Goal: Navigation & Orientation: Find specific page/section

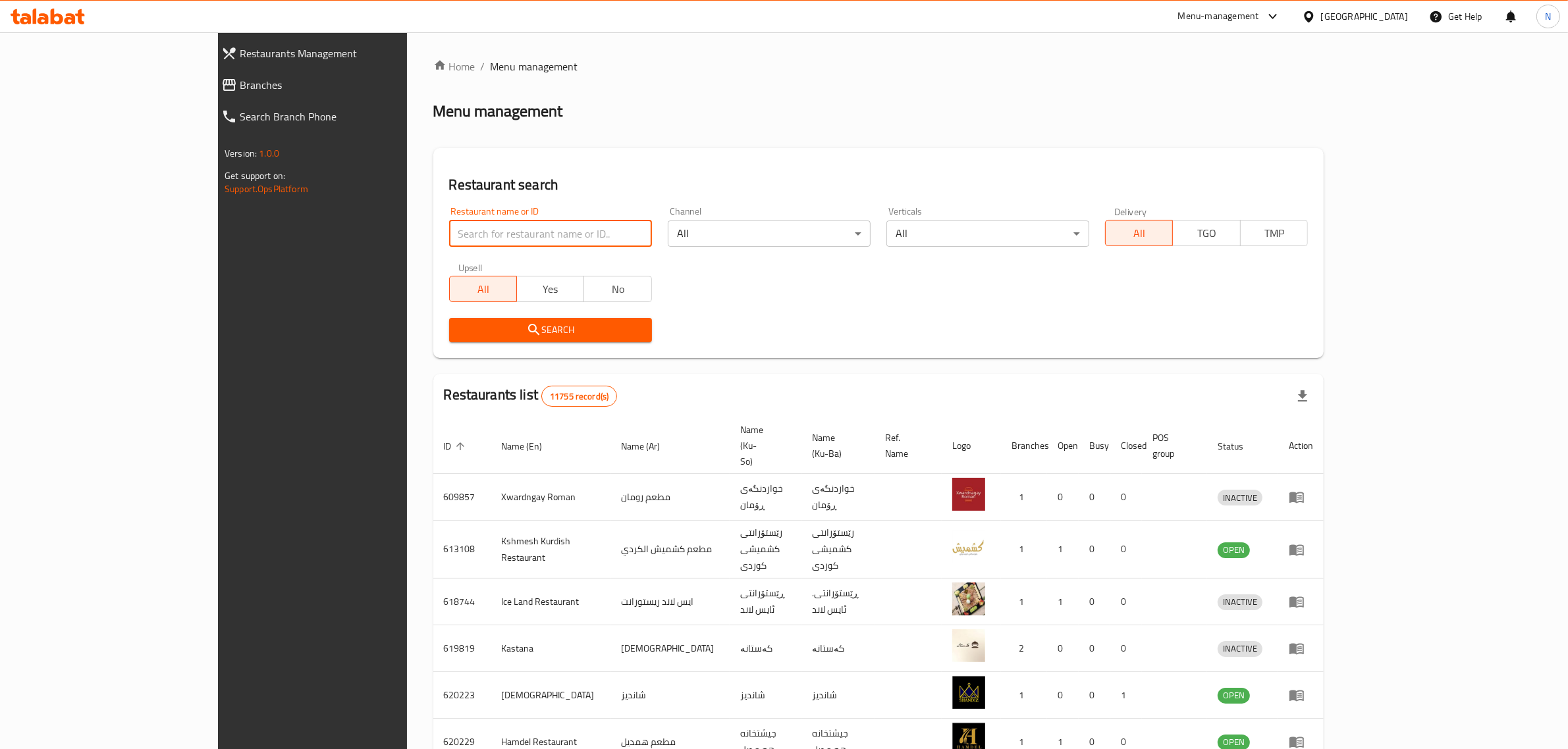
click at [524, 237] on input "search" at bounding box center [550, 233] width 203 height 26
paste input "[PERSON_NAME]"
type input "[PERSON_NAME]"
click at [555, 335] on span "Search" at bounding box center [551, 330] width 182 height 17
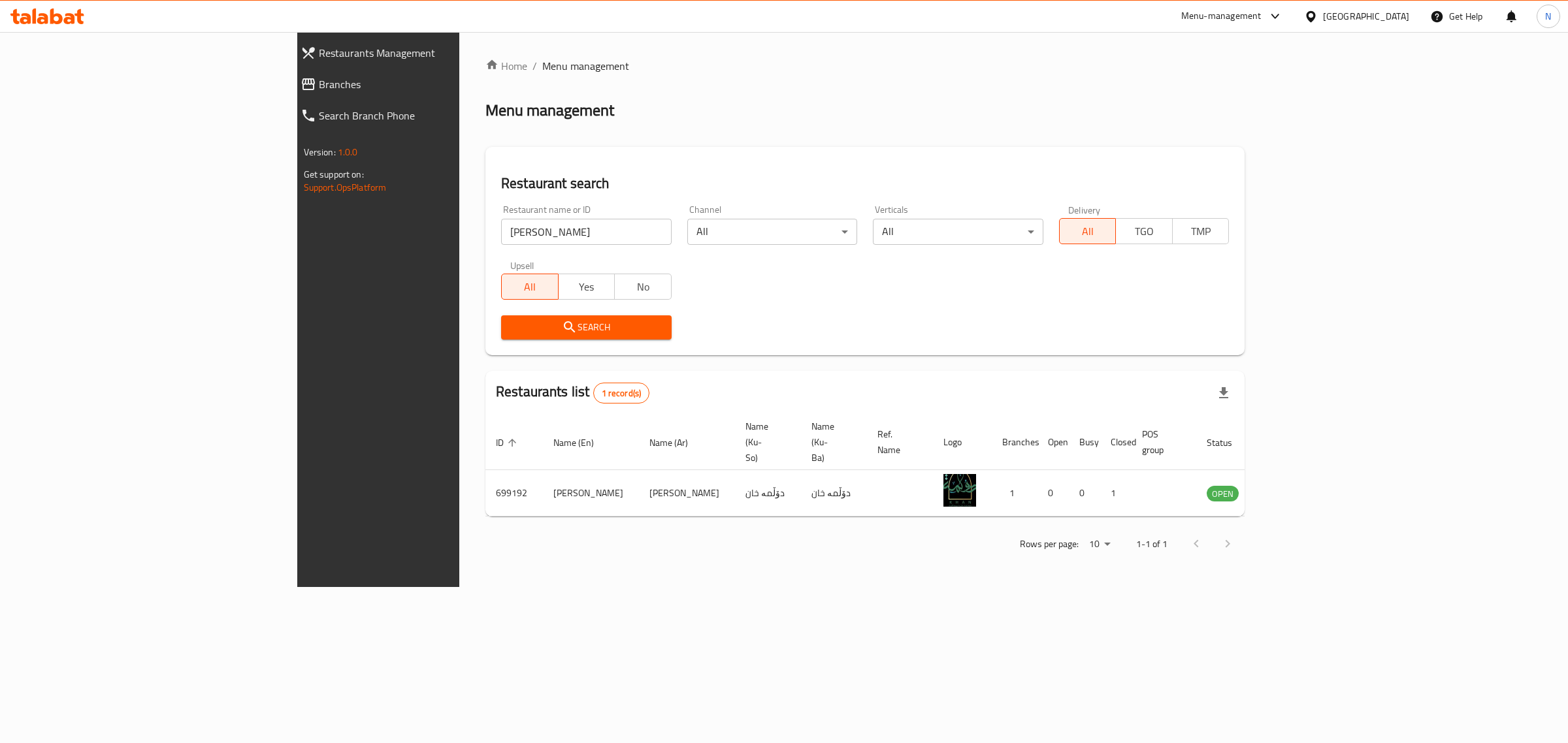
click at [1291, 488] on icon "enhanced table" at bounding box center [1283, 494] width 14 height 11
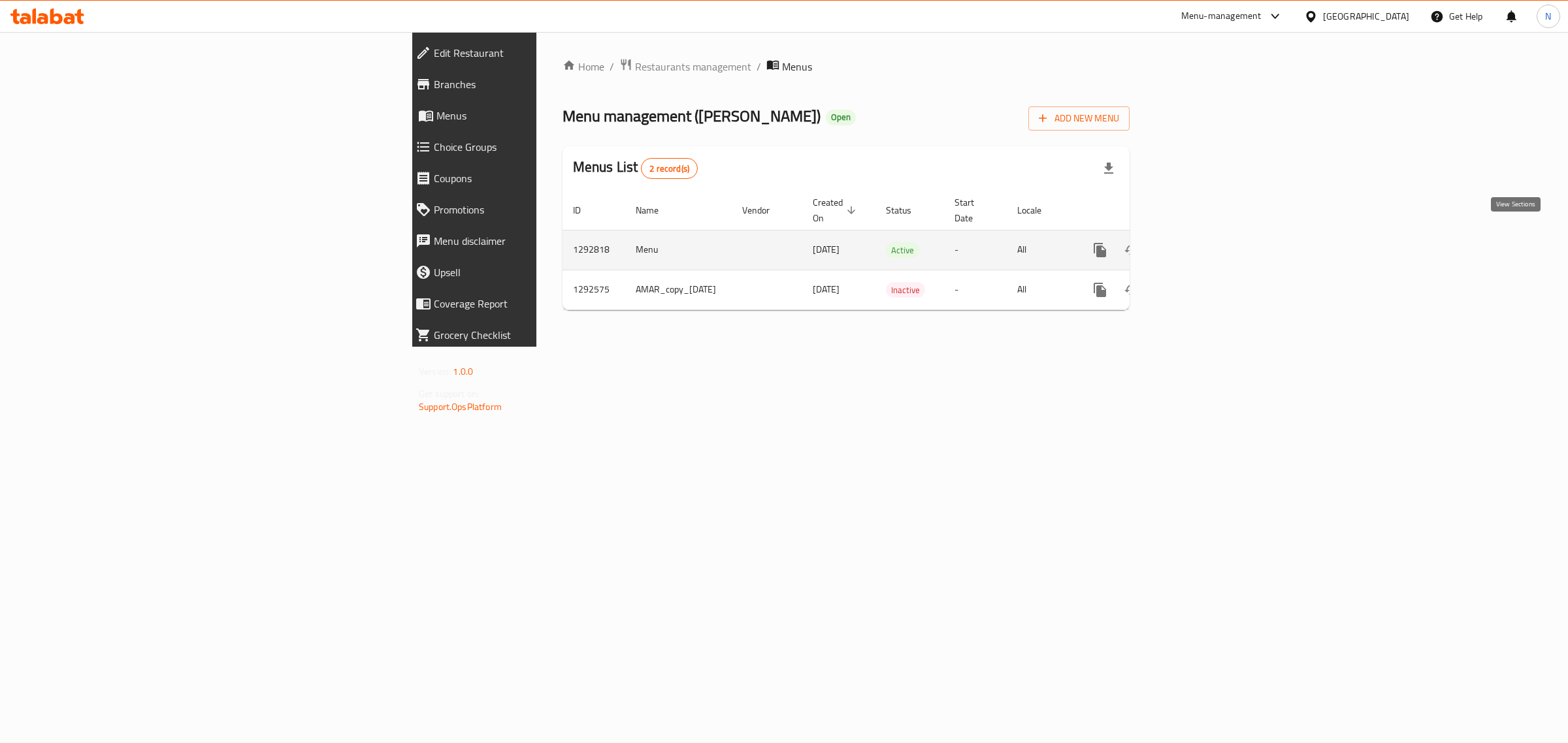
click at [1210, 234] on link "enhanced table" at bounding box center [1194, 250] width 31 height 31
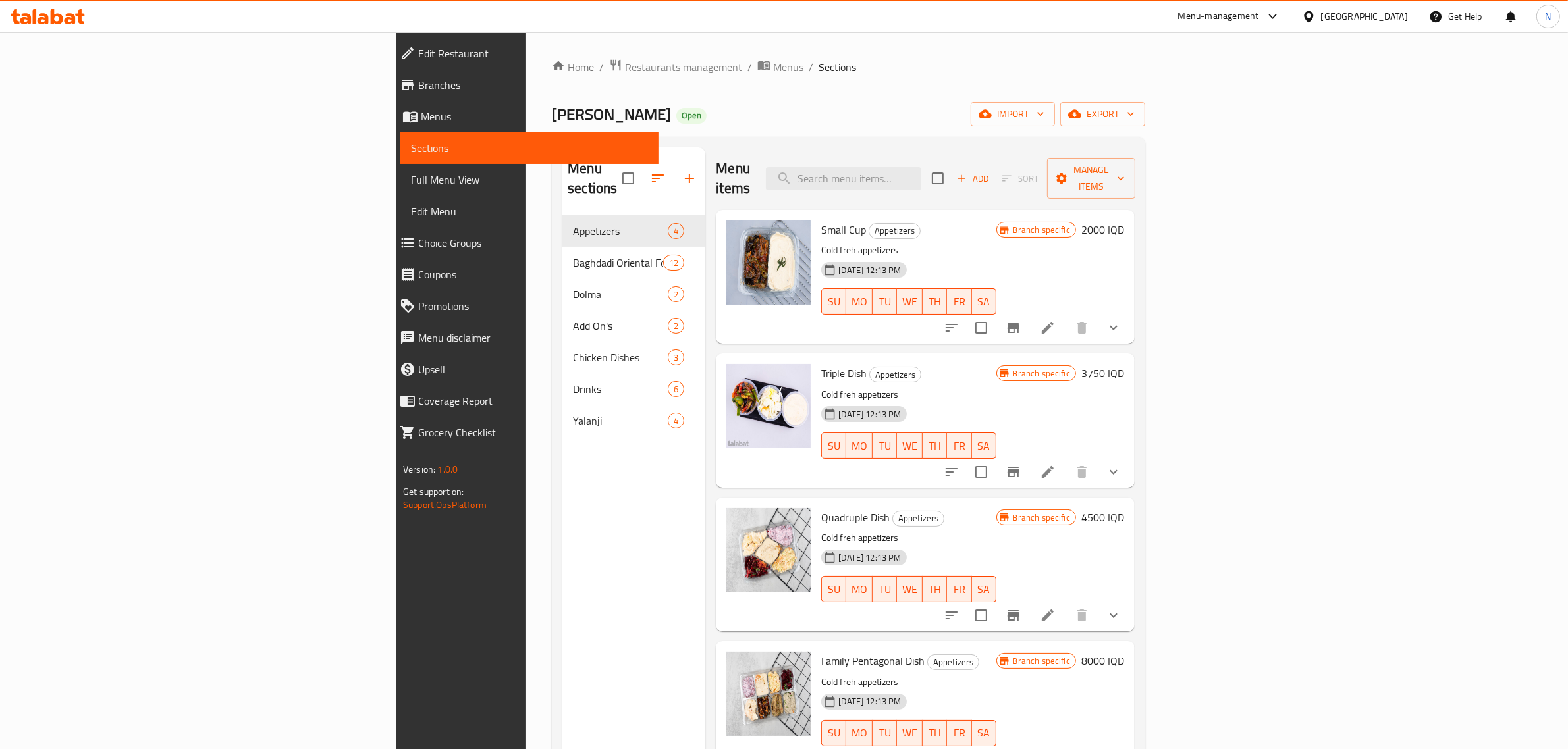
click at [418, 89] on span "Branches" at bounding box center [533, 85] width 230 height 16
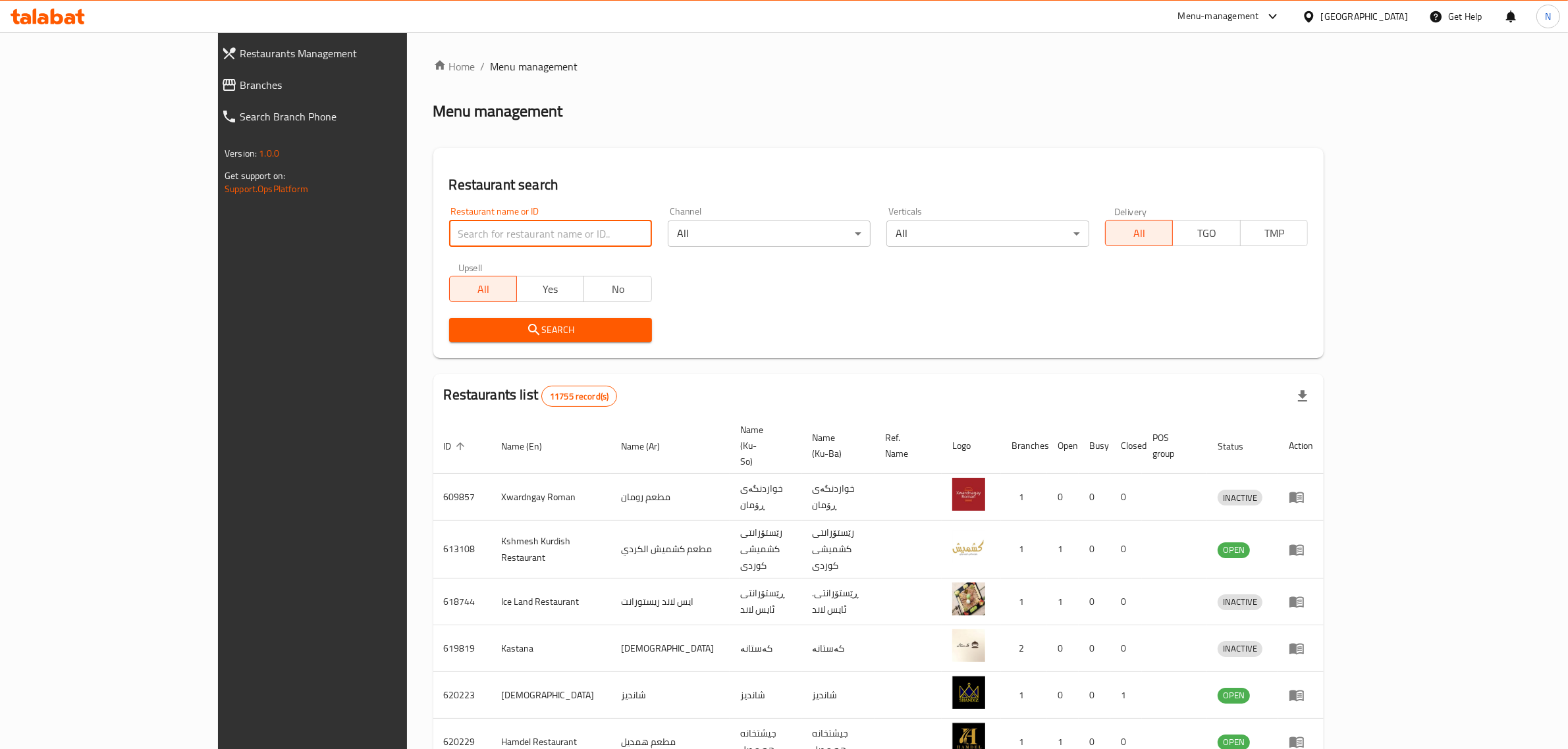
click at [541, 238] on input "search" at bounding box center [550, 233] width 203 height 26
paste input "Muthalajat Adam"
type input "Muthalajat Adam"
click at [508, 337] on span "Search" at bounding box center [551, 330] width 182 height 17
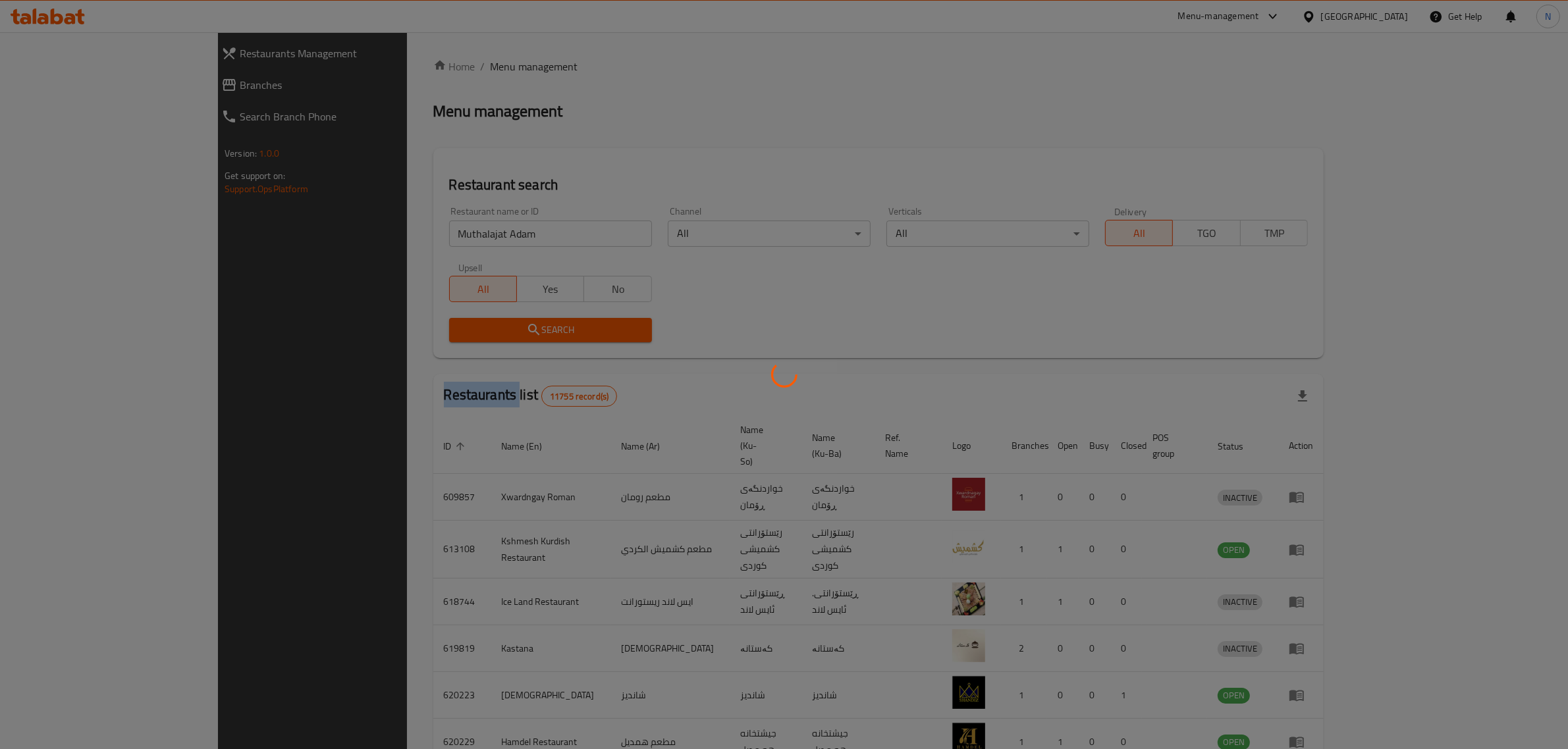
click at [508, 337] on div at bounding box center [784, 374] width 1568 height 749
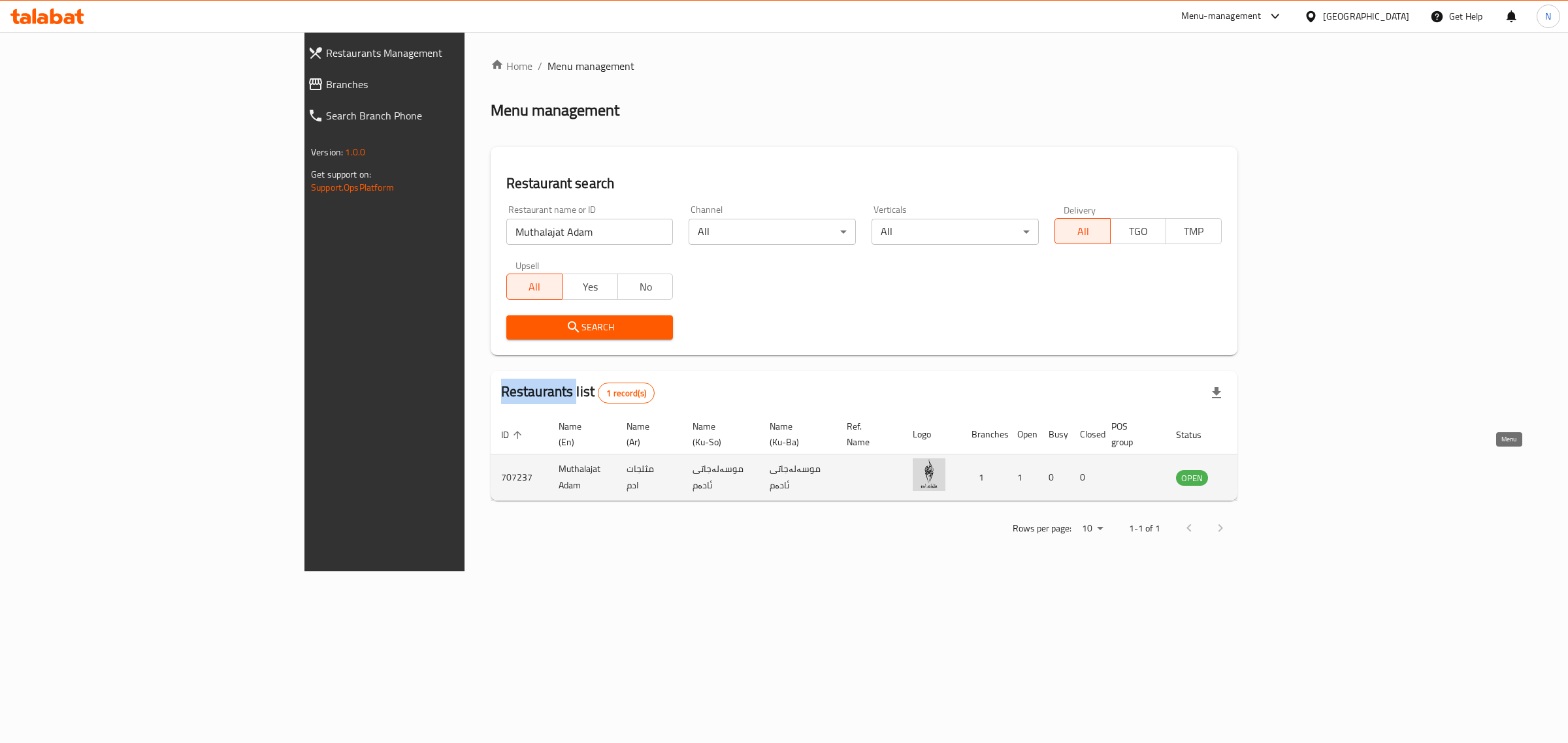
click at [1260, 473] on icon "enhanced table" at bounding box center [1252, 478] width 14 height 11
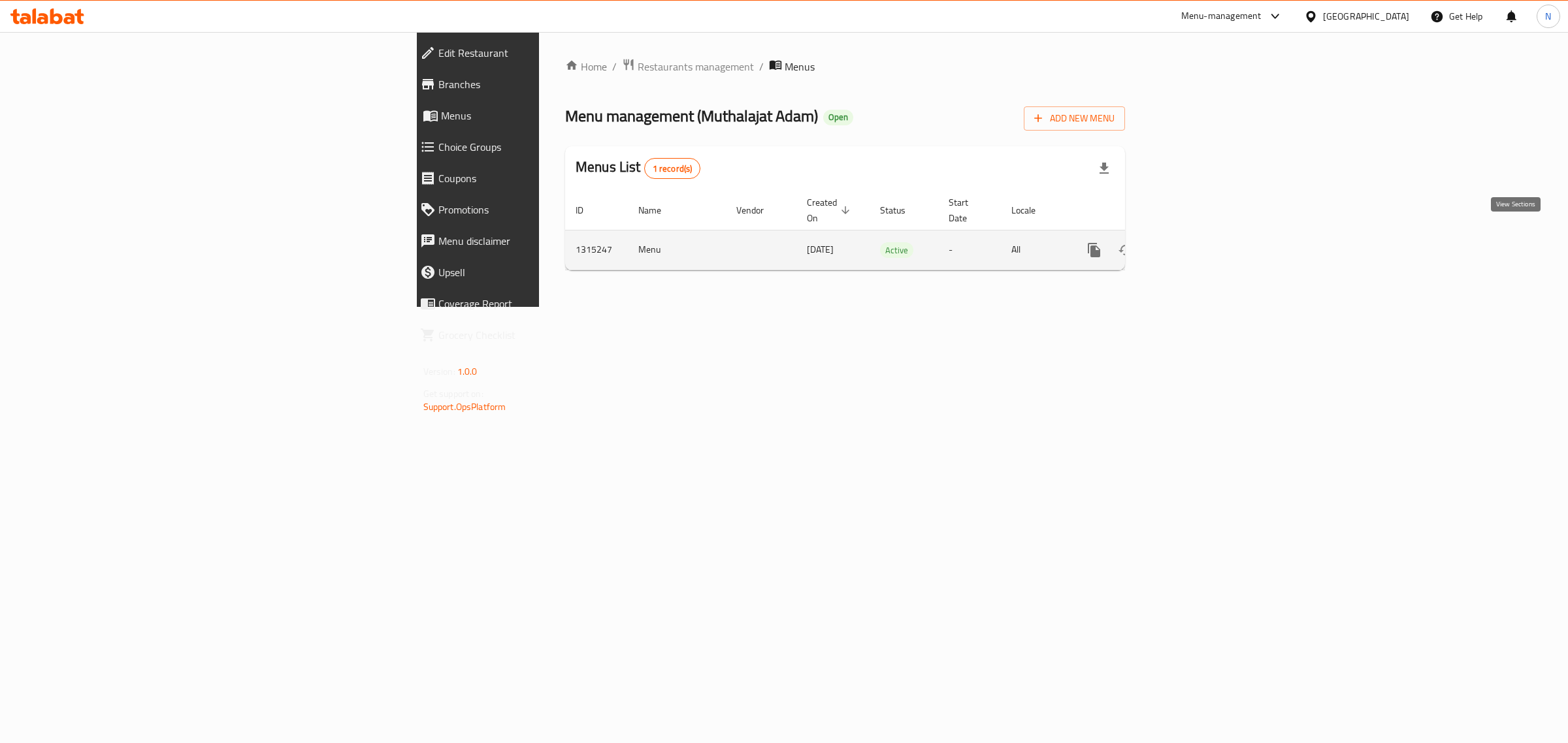
click at [1196, 242] on icon "enhanced table" at bounding box center [1188, 250] width 16 height 16
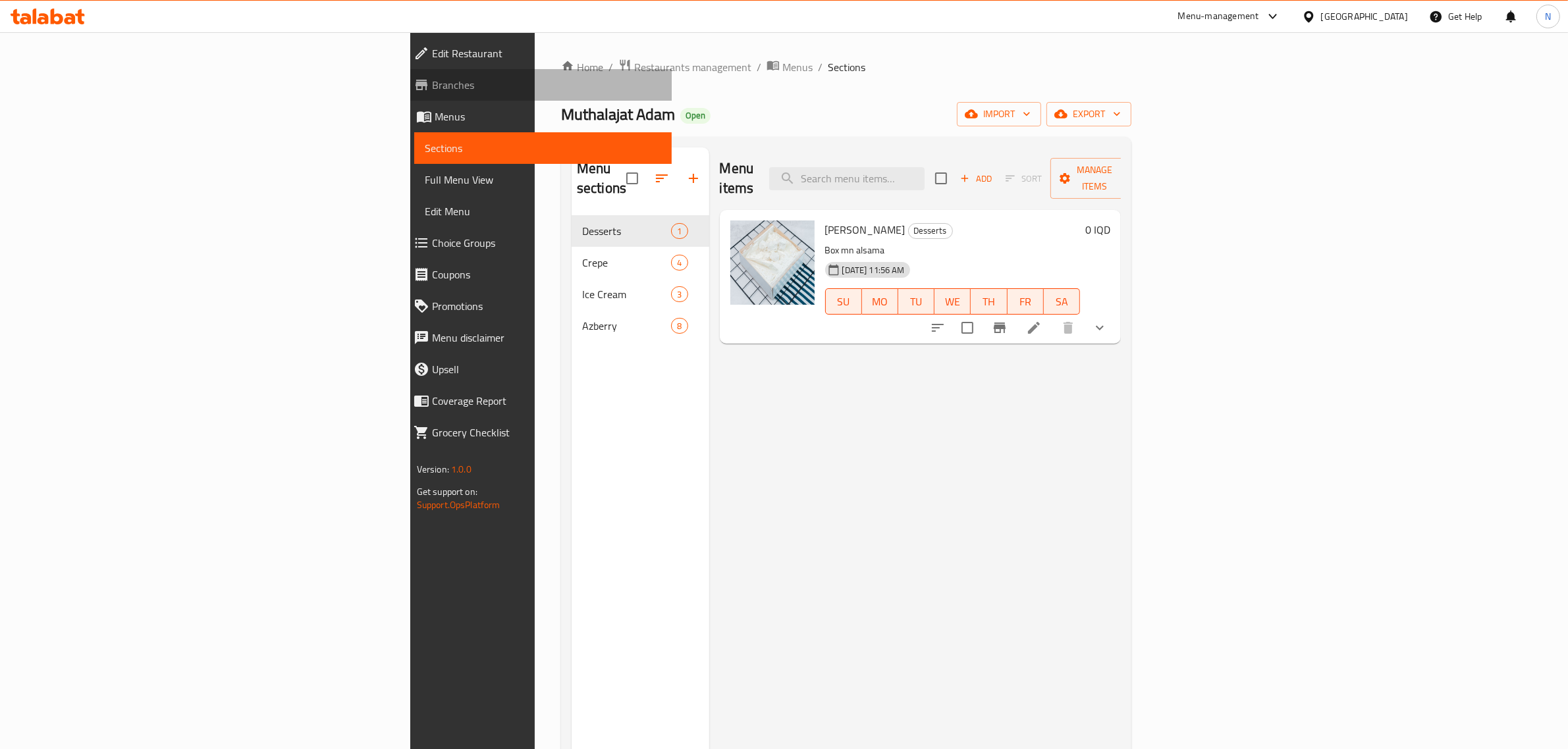
click at [432, 87] on span "Branches" at bounding box center [547, 85] width 230 height 16
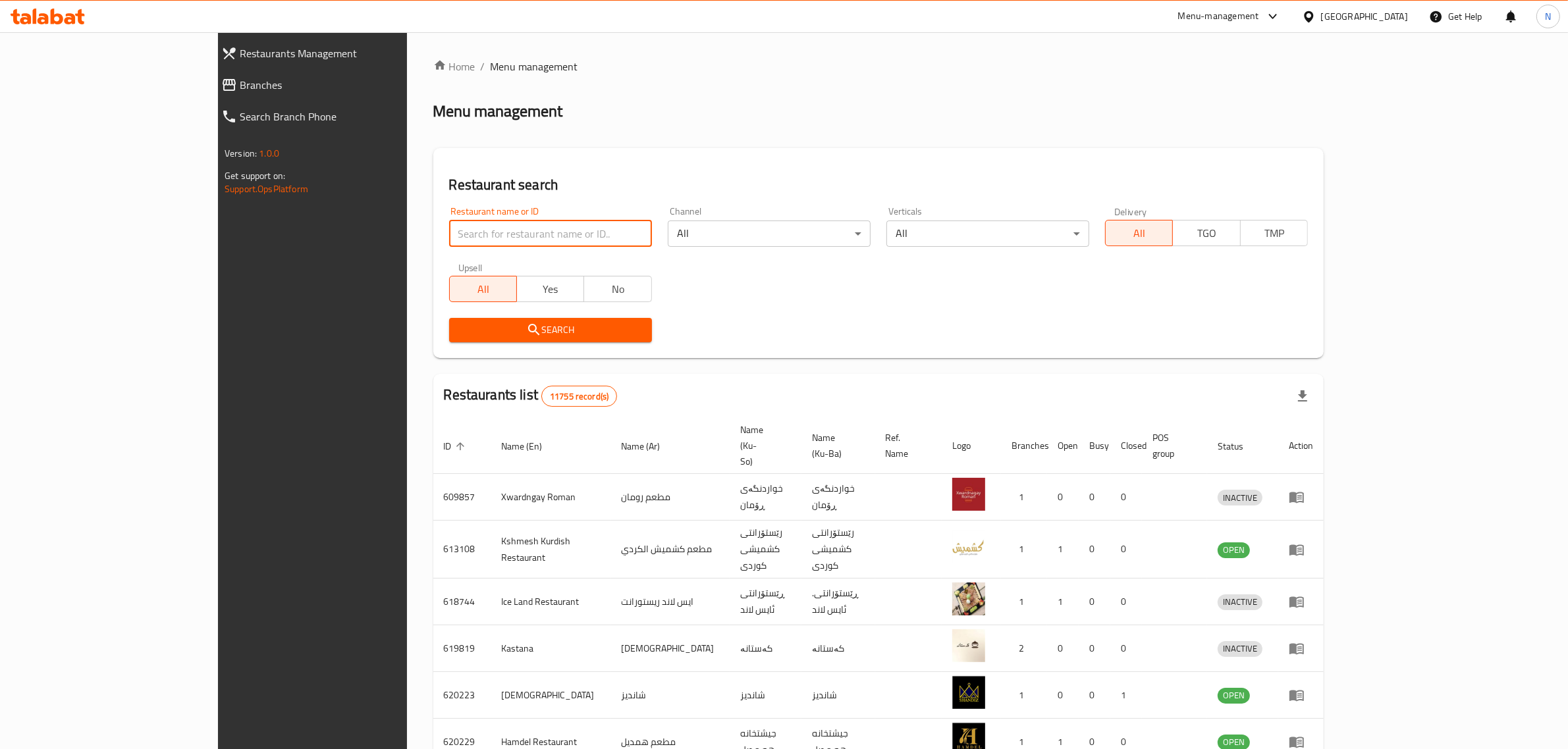
click at [534, 227] on input "search" at bounding box center [550, 233] width 203 height 26
type input "mr. chicken"
click button "Search" at bounding box center [550, 330] width 203 height 24
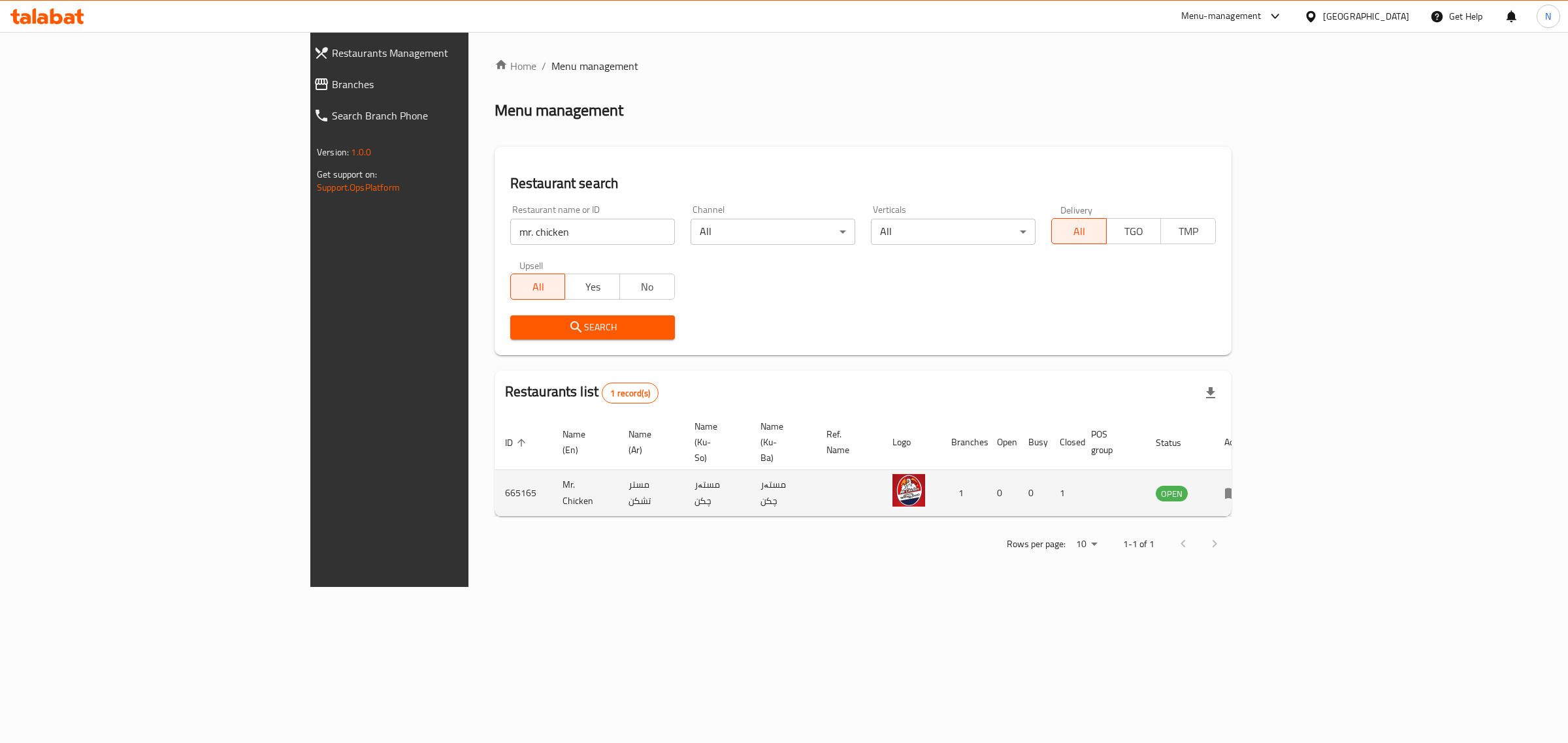
click at [552, 471] on td "Mr. Chicken" at bounding box center [585, 494] width 66 height 46
copy td "Mr. Chicken"
click at [51, 12] on icon at bounding box center [57, 16] width 12 height 16
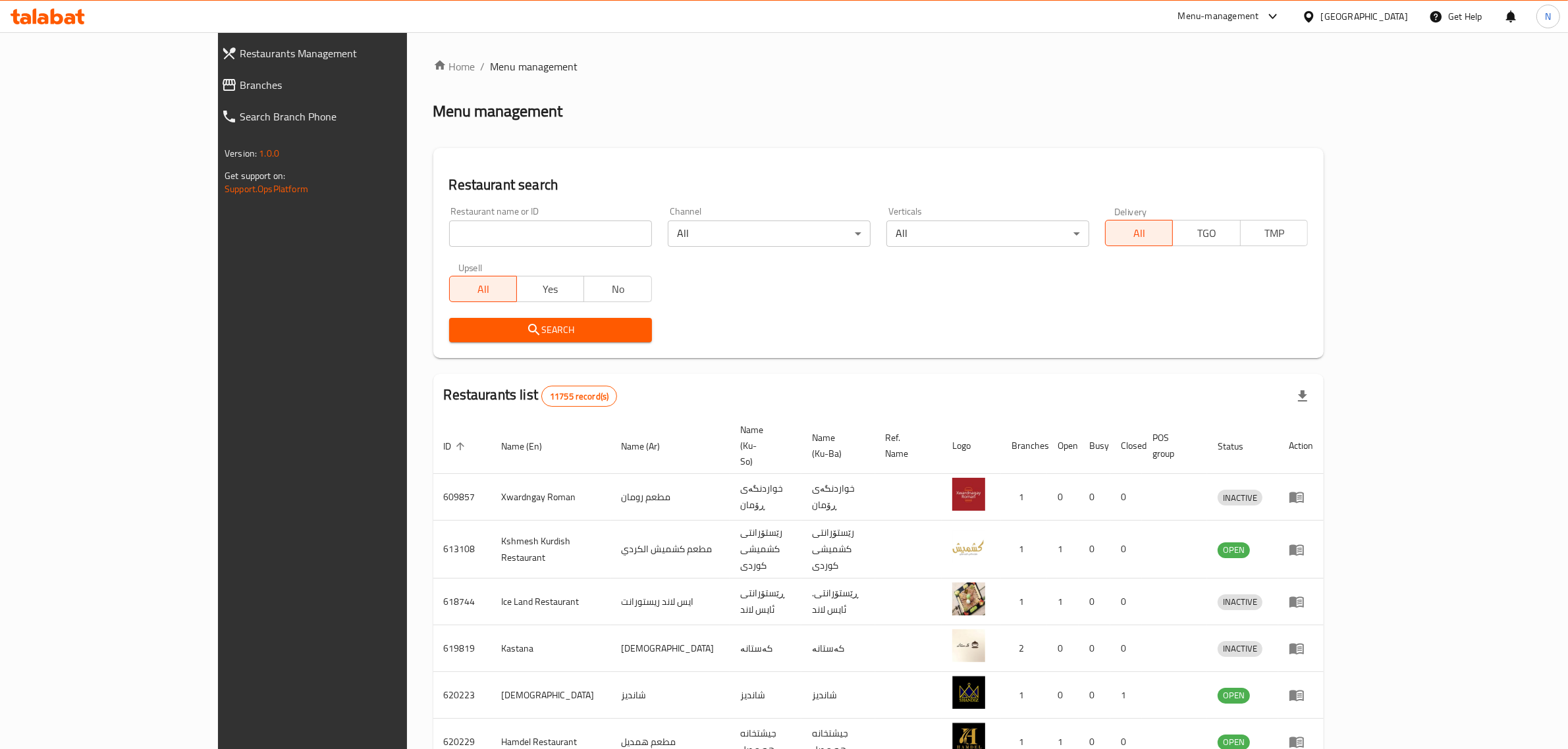
click at [532, 237] on input "search" at bounding box center [550, 233] width 203 height 26
paste input "658403"
type input "658403"
click at [562, 330] on span "Search" at bounding box center [551, 330] width 182 height 17
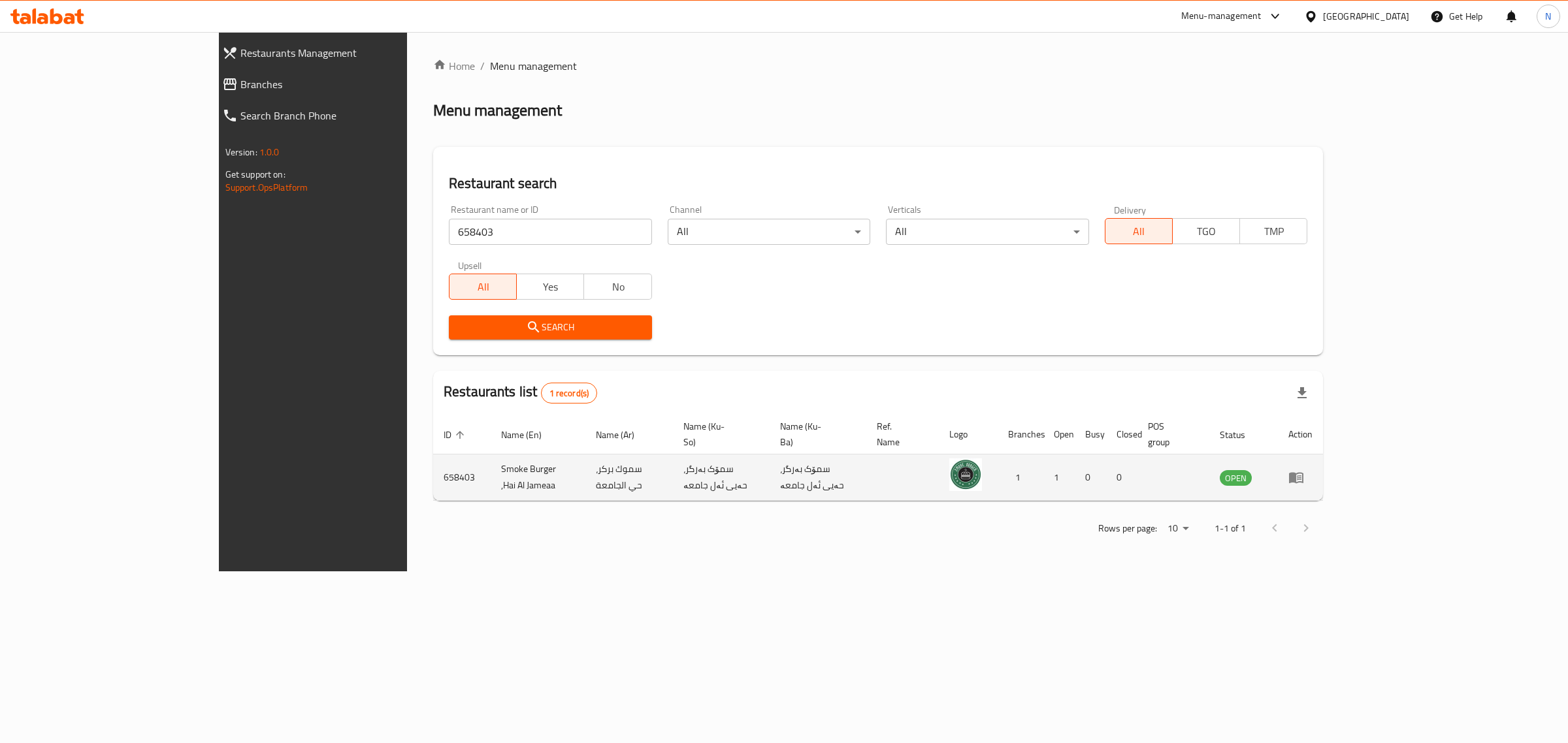
click at [1304, 473] on icon "enhanced table" at bounding box center [1296, 478] width 14 height 11
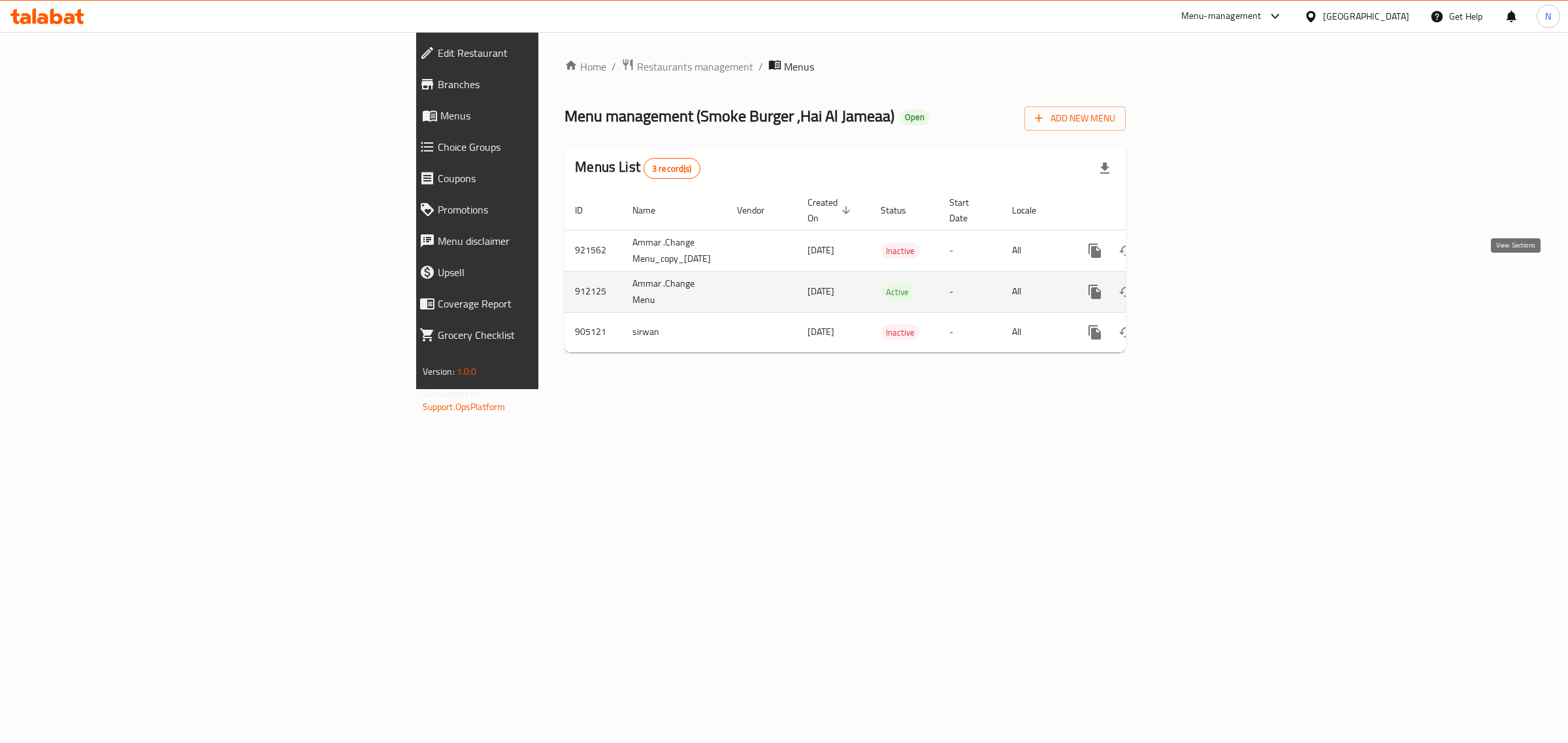
click at [1197, 284] on icon "enhanced table" at bounding box center [1189, 292] width 16 height 16
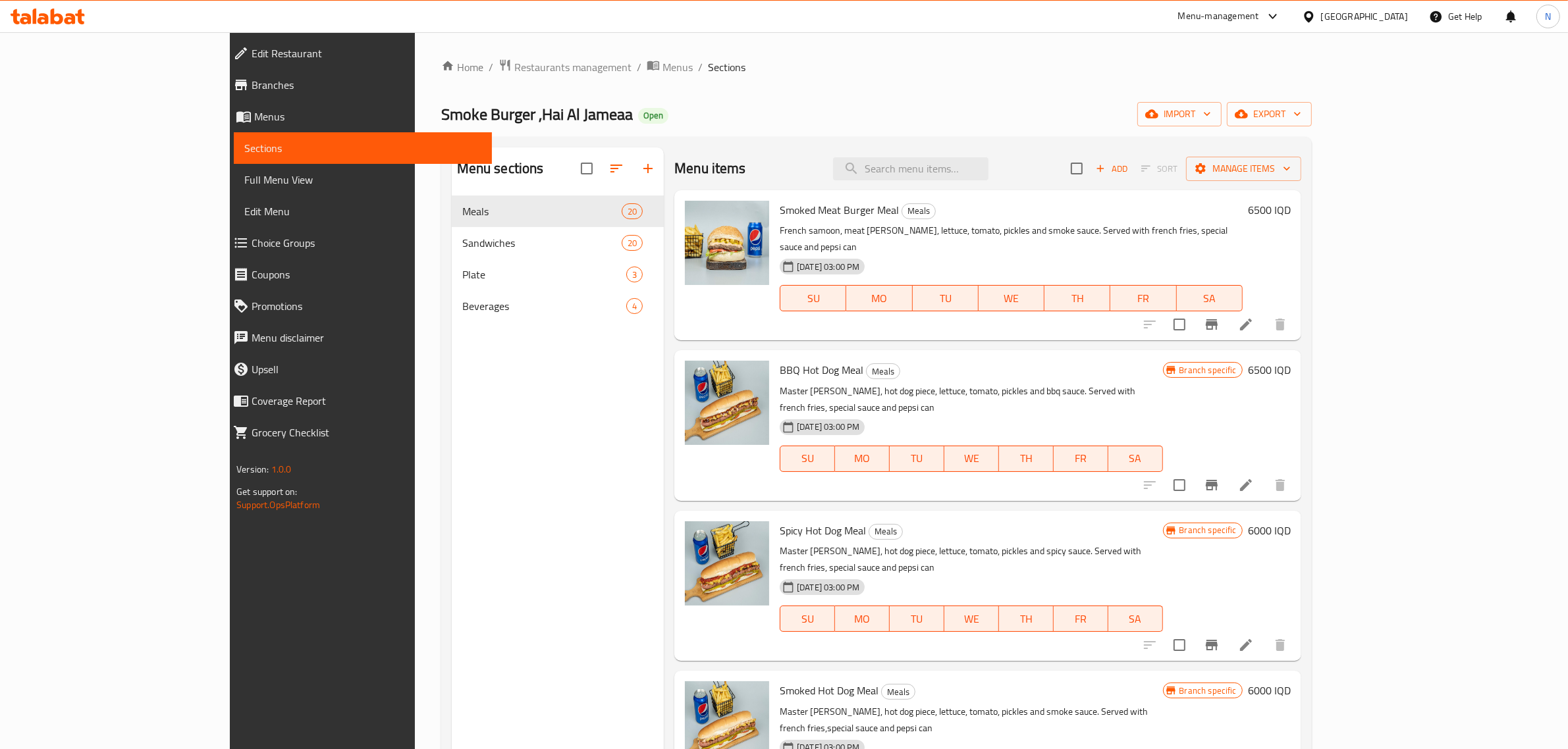
click at [251, 83] on span "Branches" at bounding box center [366, 85] width 230 height 16
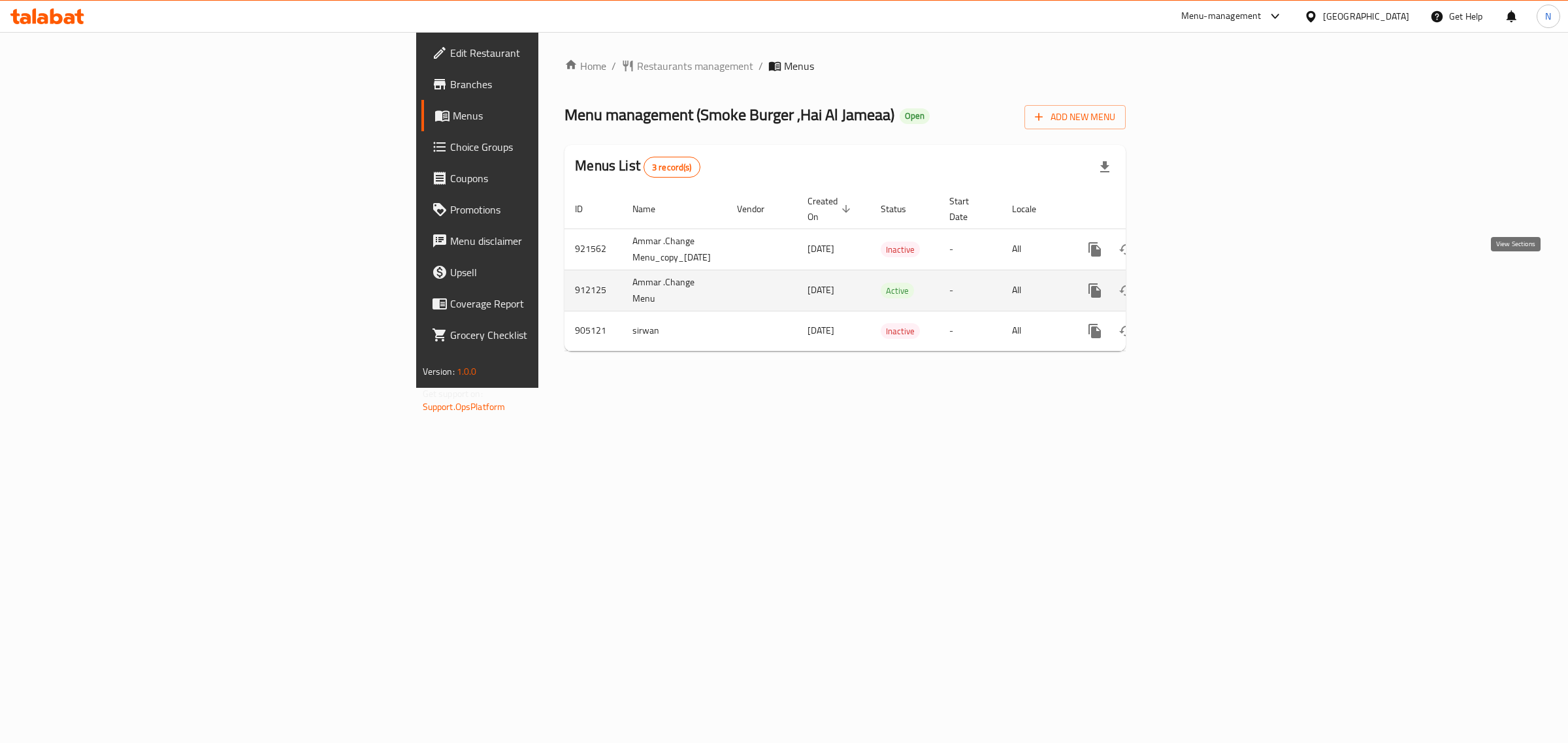
click at [1197, 283] on icon "enhanced table" at bounding box center [1189, 290] width 16 height 16
